Goal: Information Seeking & Learning: Check status

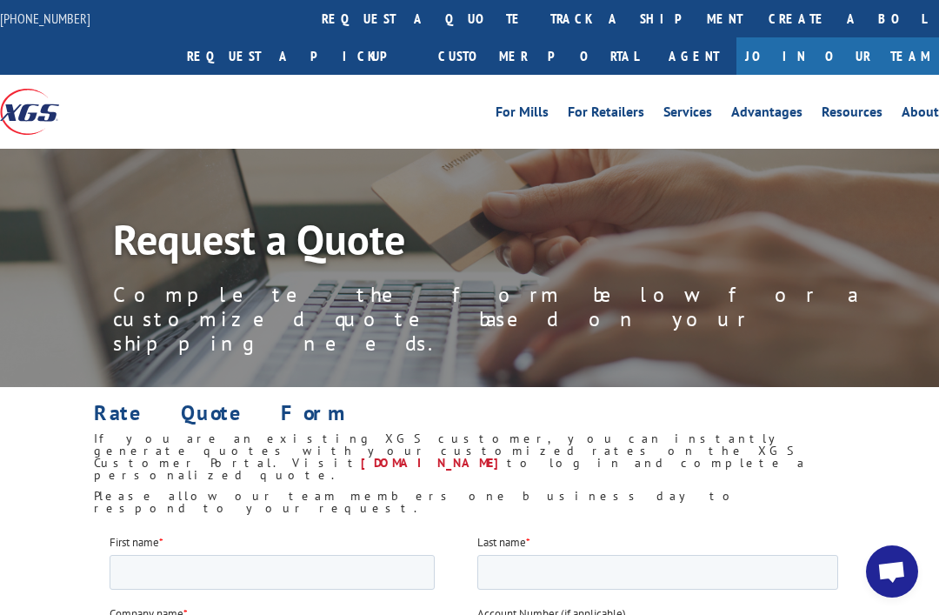
click at [537, 20] on link "track a shipment" at bounding box center [646, 18] width 218 height 37
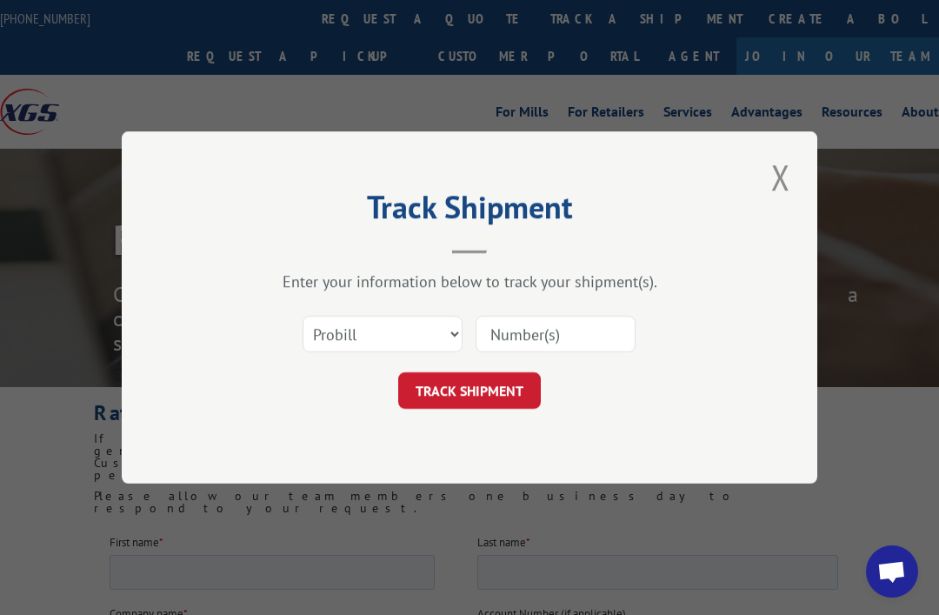
click at [505, 341] on input at bounding box center [556, 334] width 160 height 37
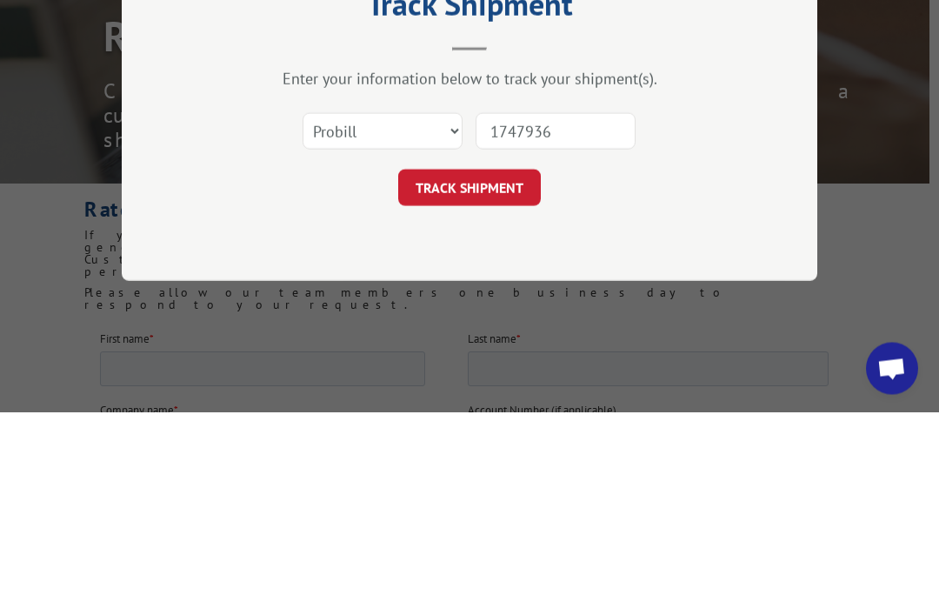
type input "17479363"
click at [448, 372] on button "TRACK SHIPMENT" at bounding box center [469, 390] width 143 height 37
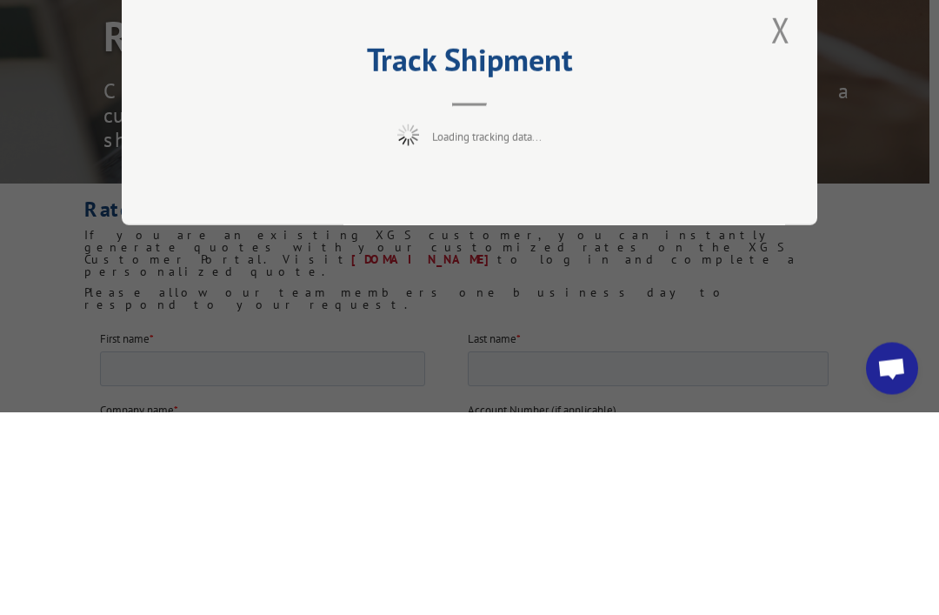
scroll to position [203, 10]
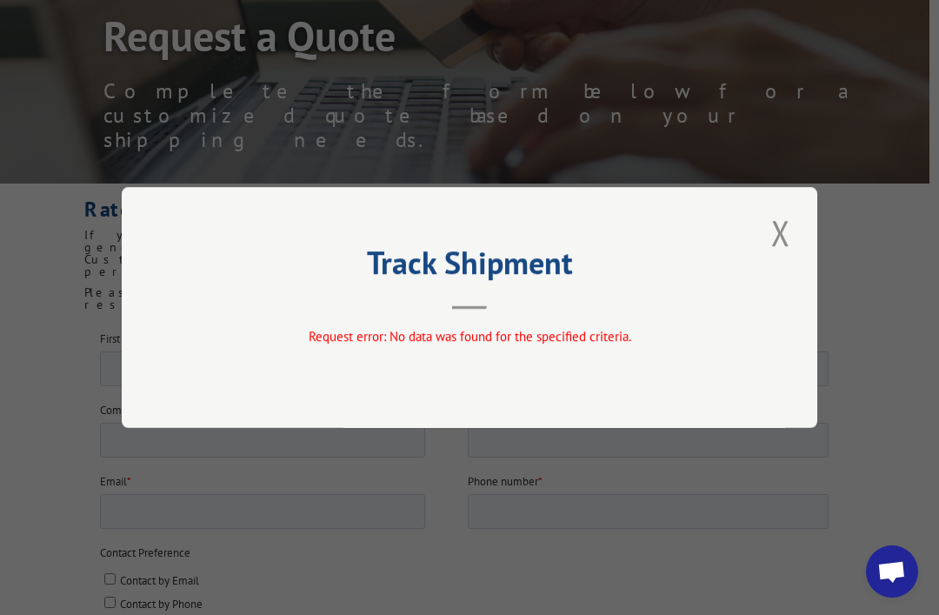
click at [793, 217] on button "Close modal" at bounding box center [781, 233] width 30 height 48
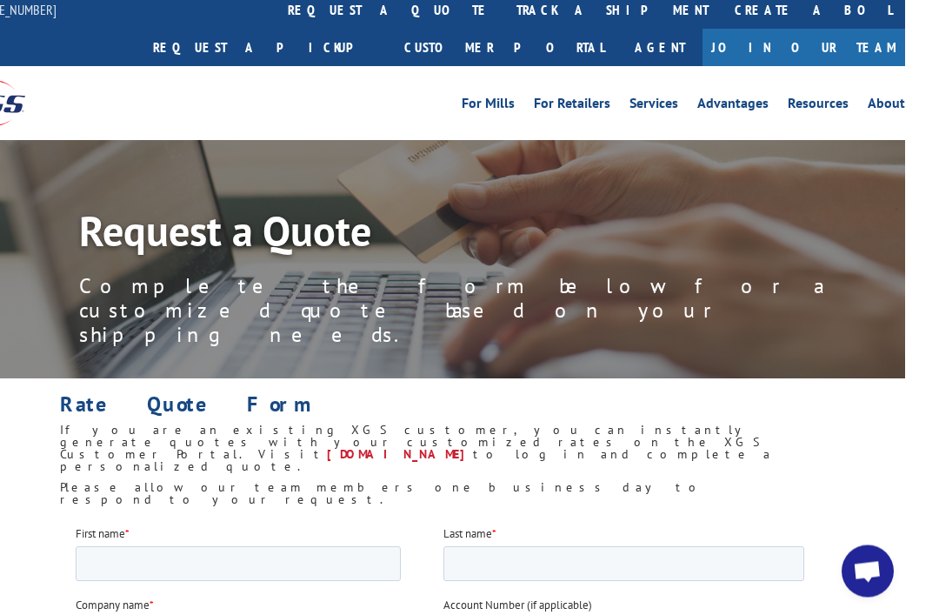
scroll to position [0, 10]
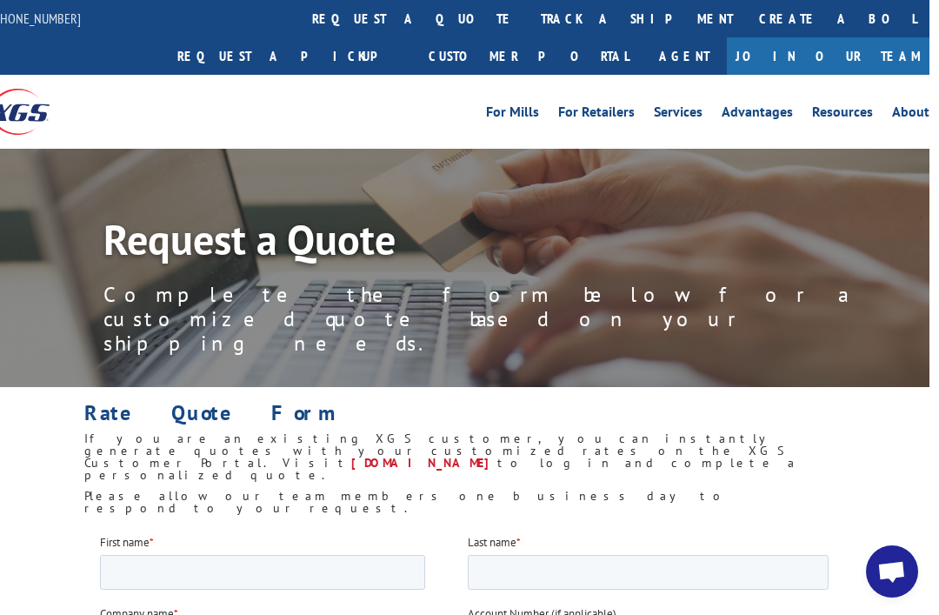
click at [528, 23] on link "track a shipment" at bounding box center [637, 18] width 218 height 37
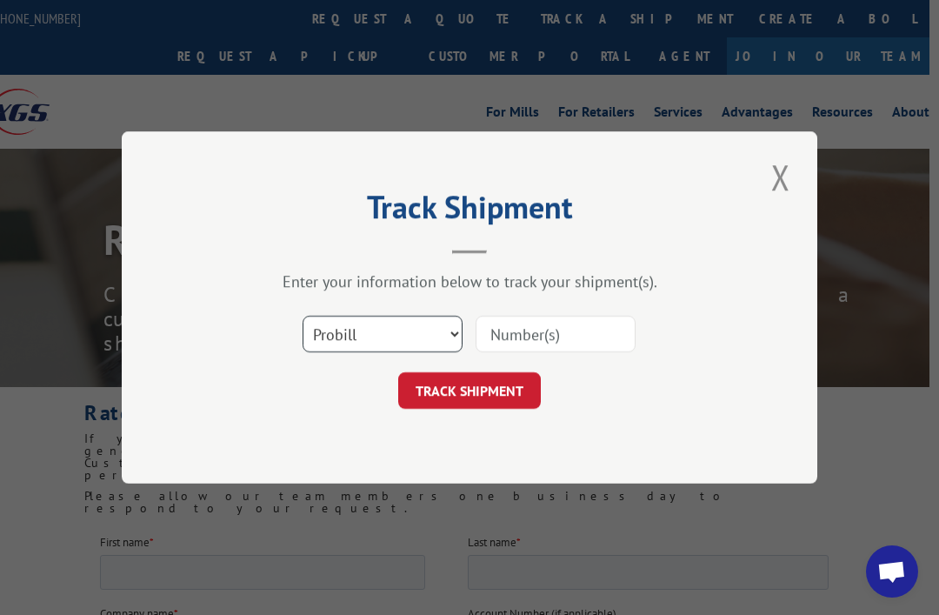
click at [449, 336] on select "Select category... Probill BOL PO" at bounding box center [383, 334] width 160 height 37
select select "bol"
click at [578, 324] on input at bounding box center [556, 334] width 160 height 37
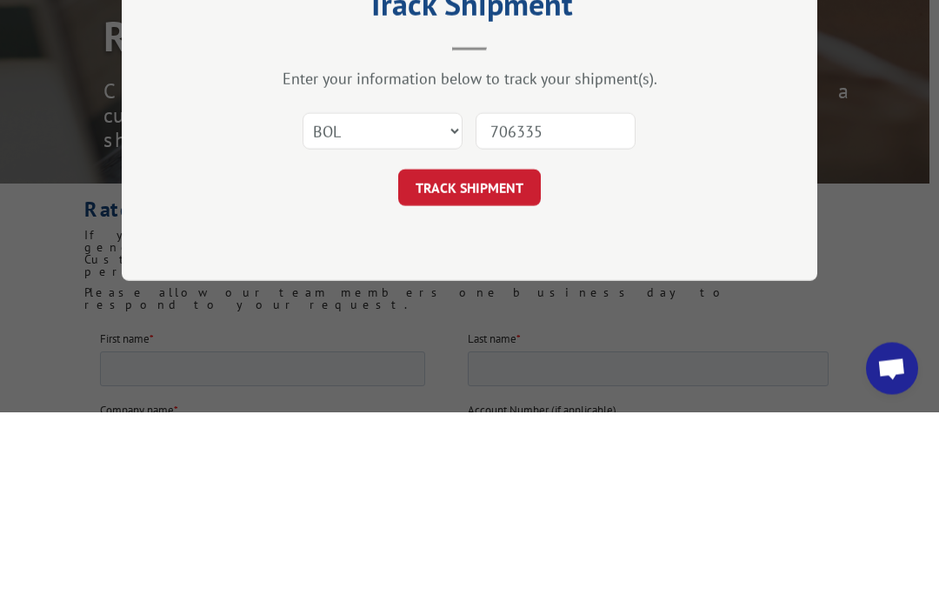
type input "7063352"
click at [450, 372] on button "TRACK SHIPMENT" at bounding box center [469, 390] width 143 height 37
